Goal: Task Accomplishment & Management: Manage account settings

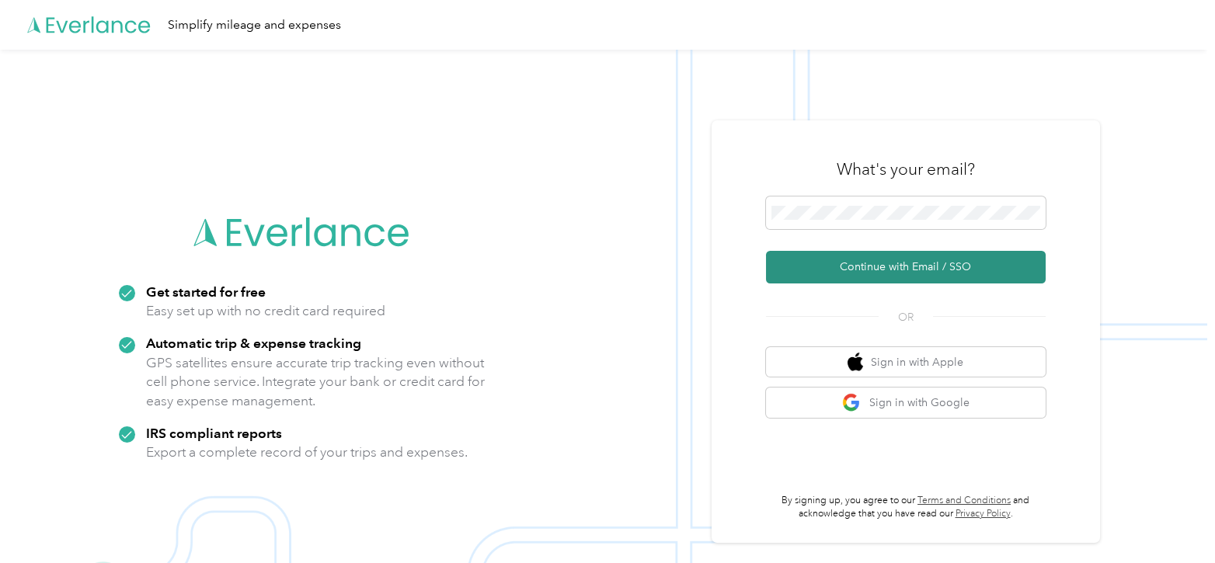
click at [826, 277] on button "Continue with Email / SSO" at bounding box center [906, 267] width 280 height 33
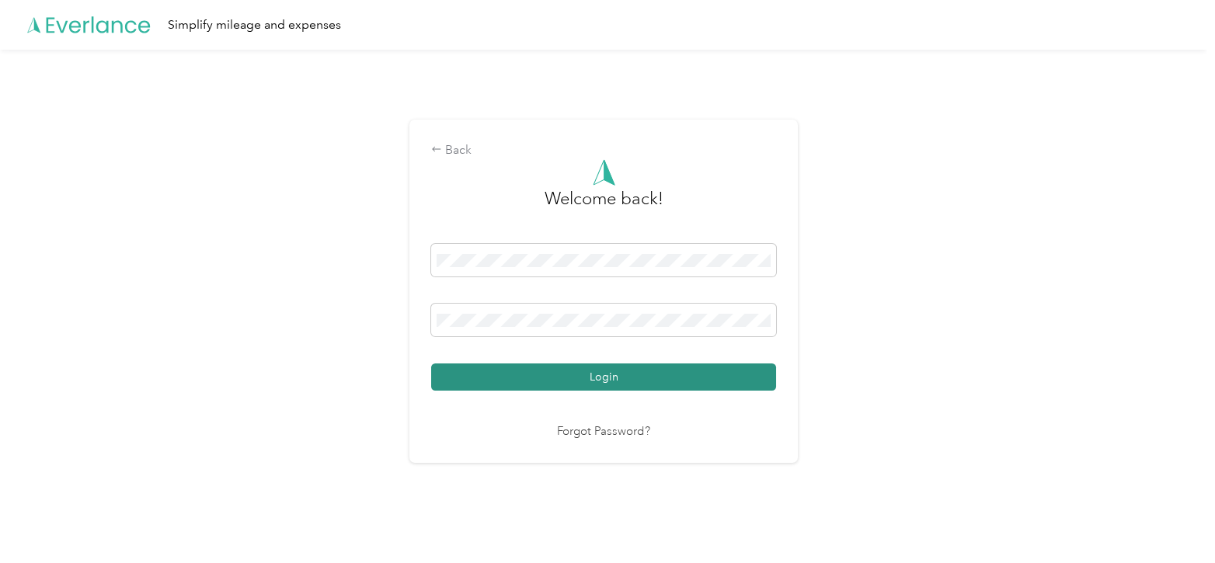
click at [752, 381] on button "Login" at bounding box center [603, 376] width 345 height 27
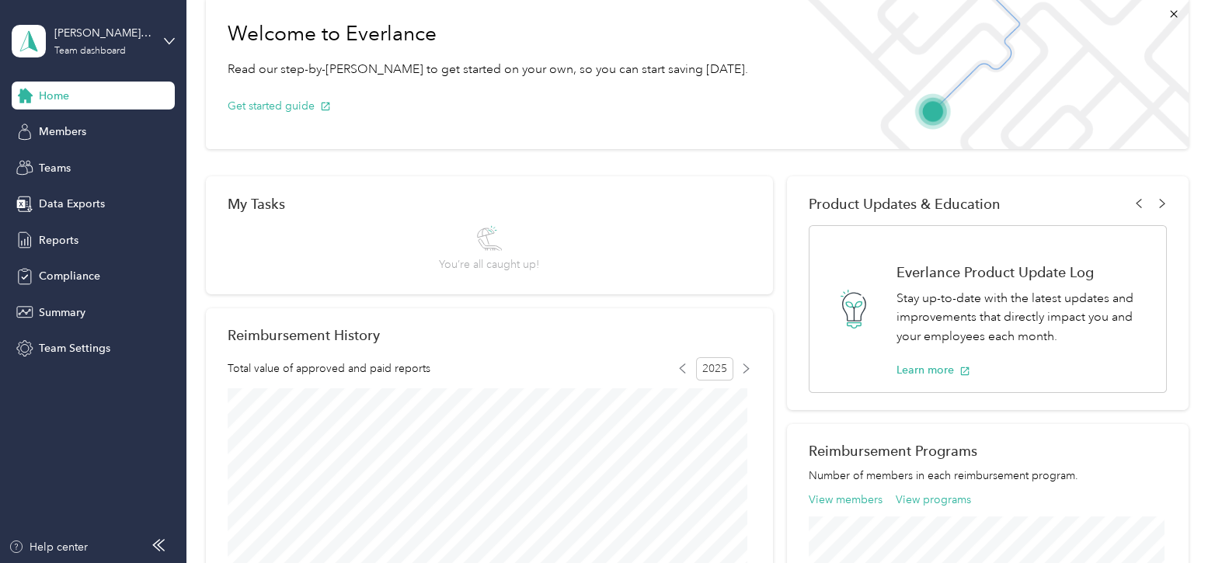
scroll to position [78, 0]
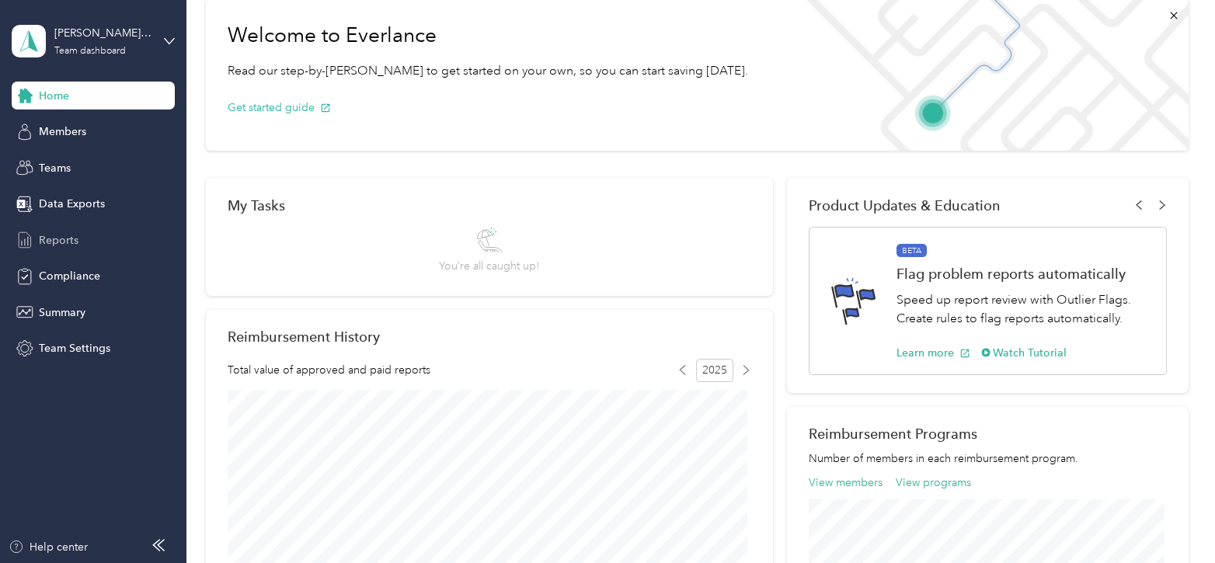
click at [57, 238] on span "Reports" at bounding box center [59, 240] width 40 height 16
